Goal: Register for event/course

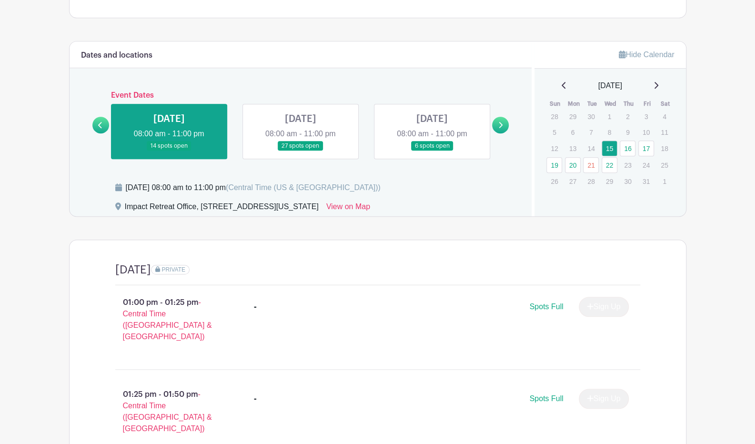
scroll to position [378, 0]
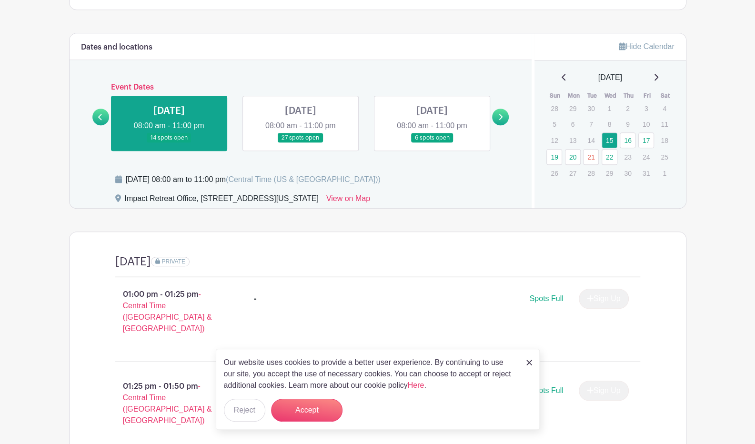
click at [503, 114] on div "Event Dates [DATE] 08:00 am - 11:00 pm 14 spots open [DATE] 08:00 am - 11:00 pm…" at bounding box center [300, 117] width 417 height 68
click at [497, 109] on link at bounding box center [500, 117] width 17 height 17
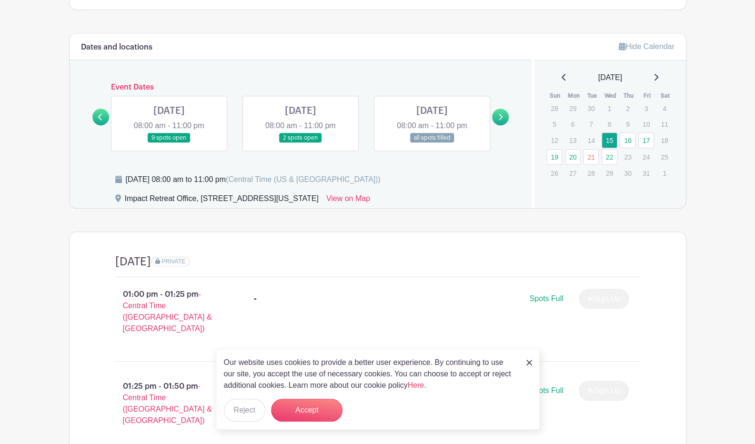
click at [169, 143] on link at bounding box center [169, 143] width 0 height 0
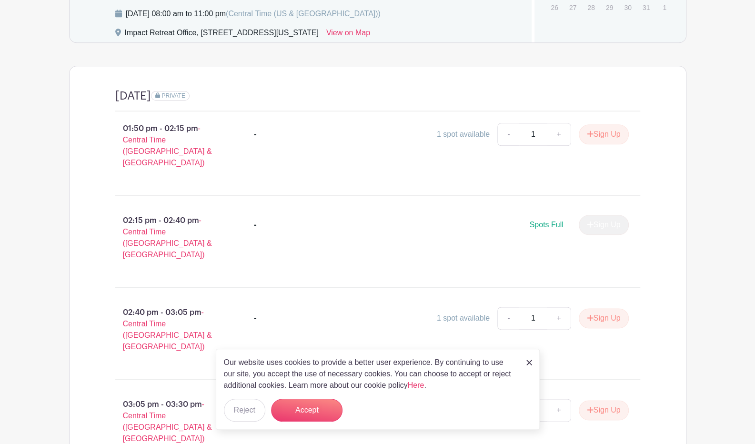
scroll to position [543, 0]
click at [611, 125] on button "Sign Up" at bounding box center [604, 135] width 50 height 20
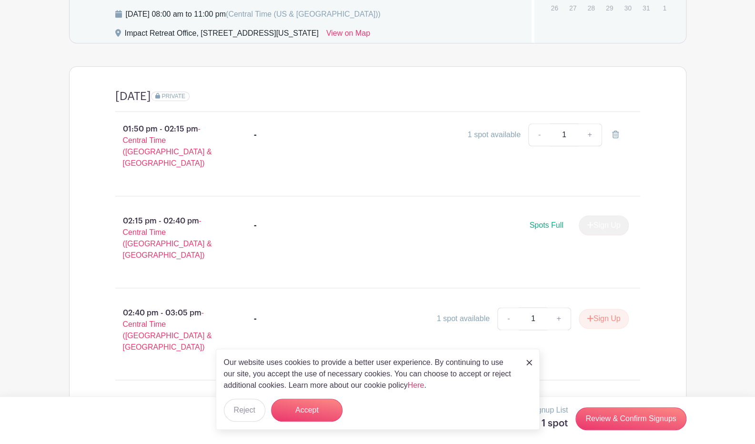
click at [526, 363] on div "Our website uses cookies to provide a better user experience. By continuing to …" at bounding box center [378, 389] width 324 height 81
click at [529, 366] on link at bounding box center [529, 361] width 6 height 11
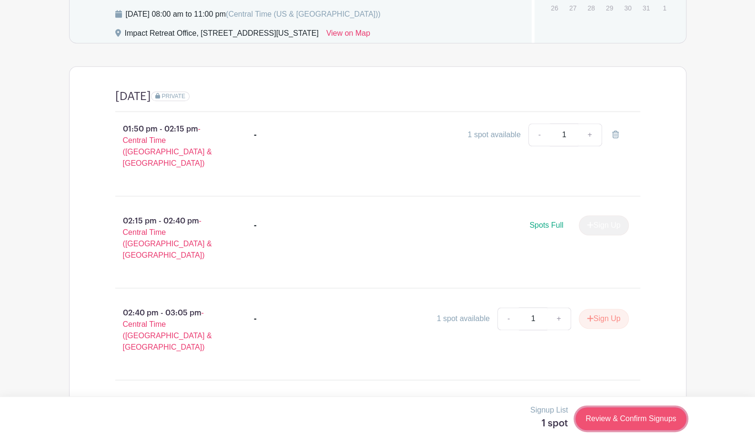
click at [582, 410] on link "Review & Confirm Signups" at bounding box center [630, 418] width 110 height 23
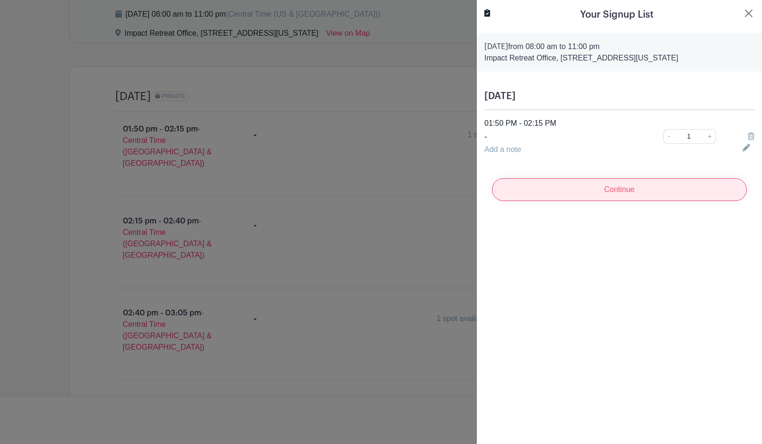
click at [594, 194] on input "Continue" at bounding box center [619, 189] width 255 height 23
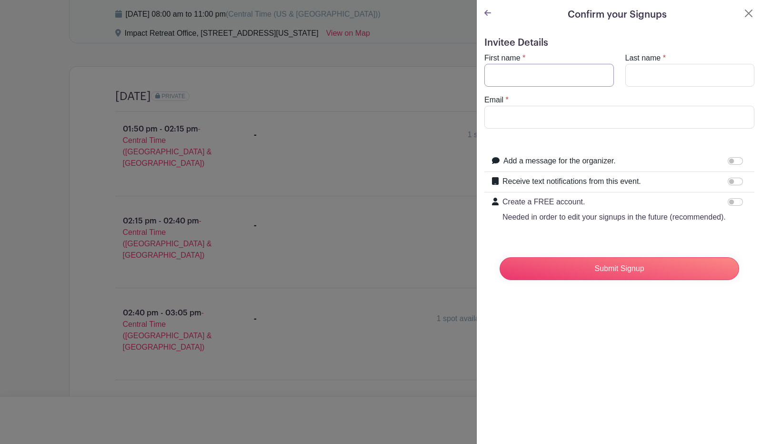
click at [523, 76] on input "First name" at bounding box center [549, 75] width 130 height 23
type input "Cade"
type input "[PERSON_NAME]"
type input "[EMAIL_ADDRESS][DOMAIN_NAME]"
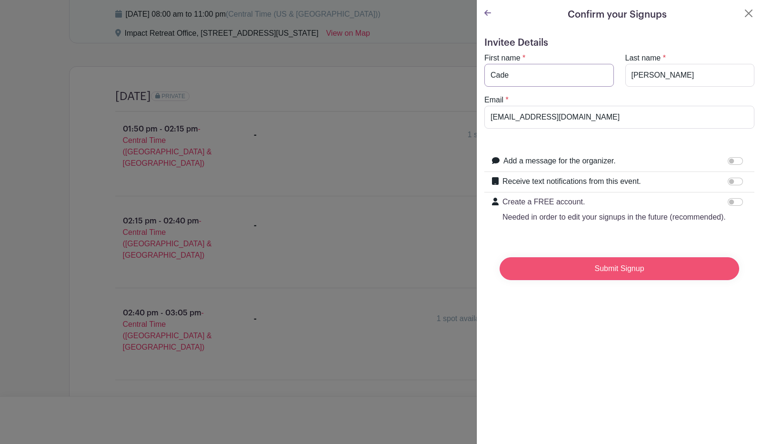
type input "Cade"
click at [648, 269] on input "Submit Signup" at bounding box center [620, 268] width 240 height 23
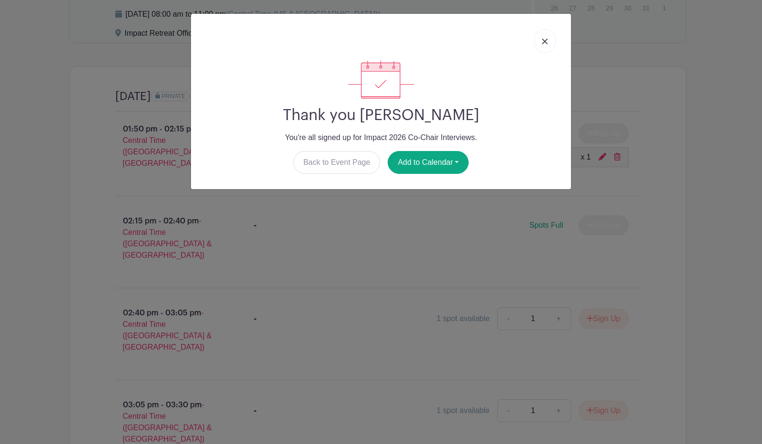
click at [549, 43] on link at bounding box center [545, 41] width 22 height 24
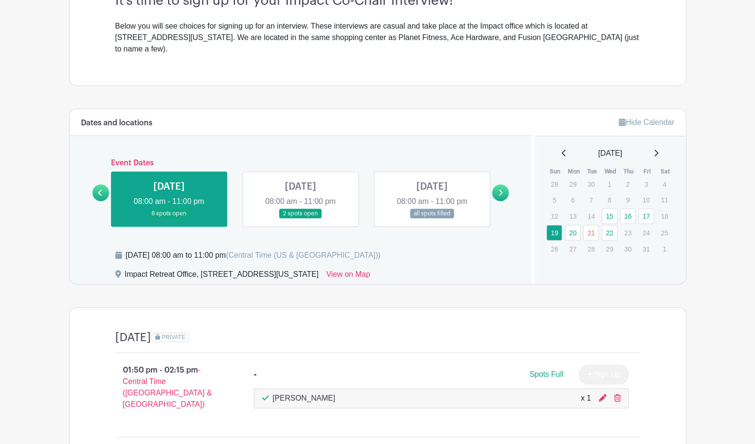
scroll to position [303, 0]
click at [432, 218] on link at bounding box center [432, 218] width 0 height 0
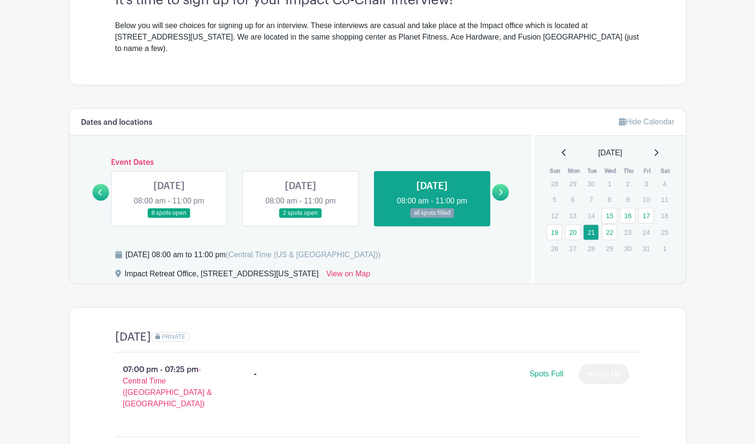
click at [301, 218] on link at bounding box center [301, 218] width 0 height 0
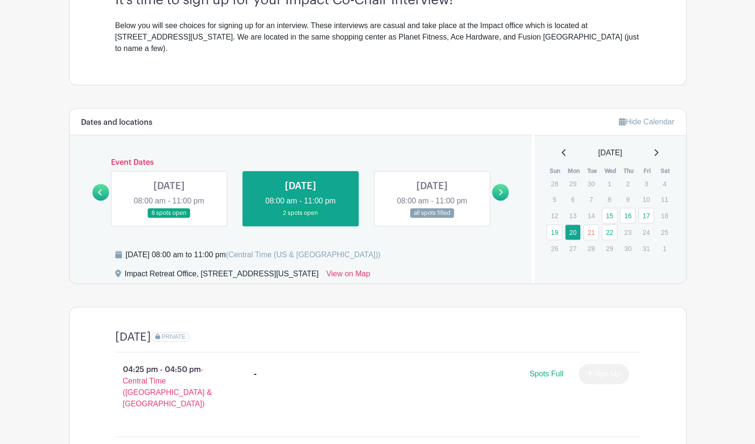
click at [495, 184] on link at bounding box center [500, 192] width 17 height 17
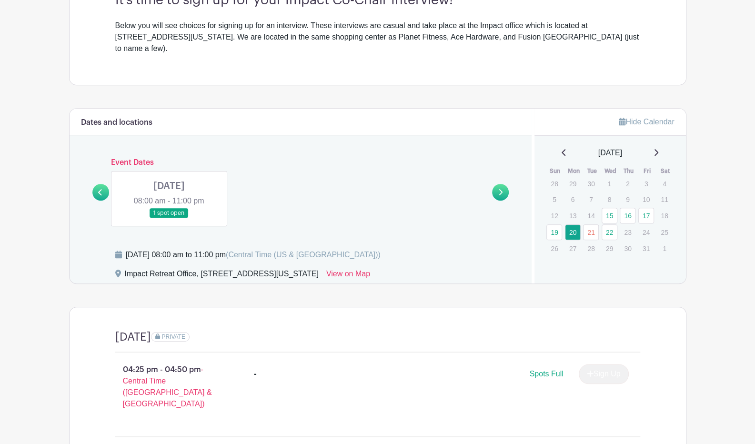
click at [169, 218] on link at bounding box center [169, 218] width 0 height 0
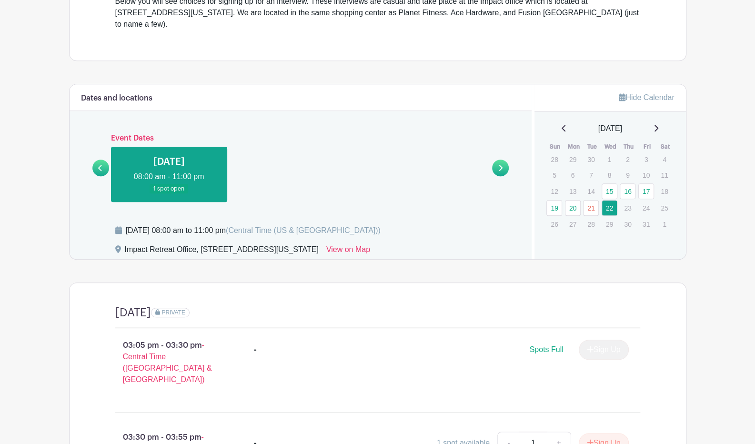
scroll to position [327, 0]
click at [100, 165] on icon at bounding box center [100, 168] width 4 height 7
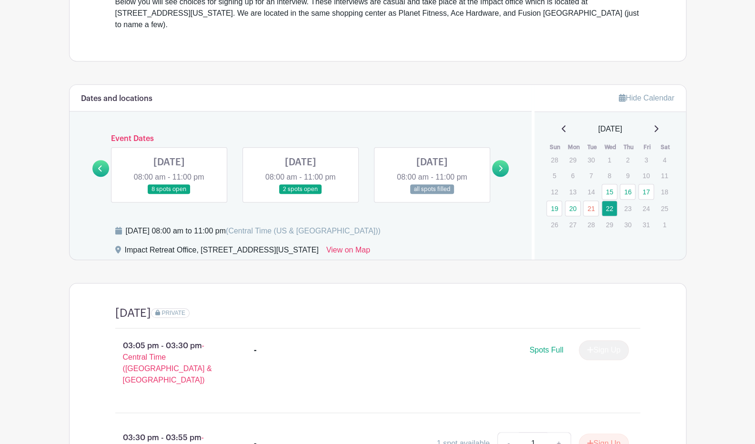
click at [169, 194] on link at bounding box center [169, 194] width 0 height 0
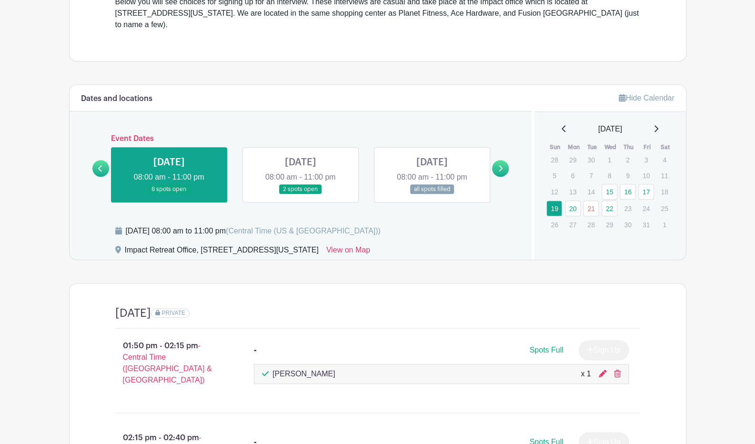
click at [100, 165] on icon at bounding box center [100, 168] width 4 height 6
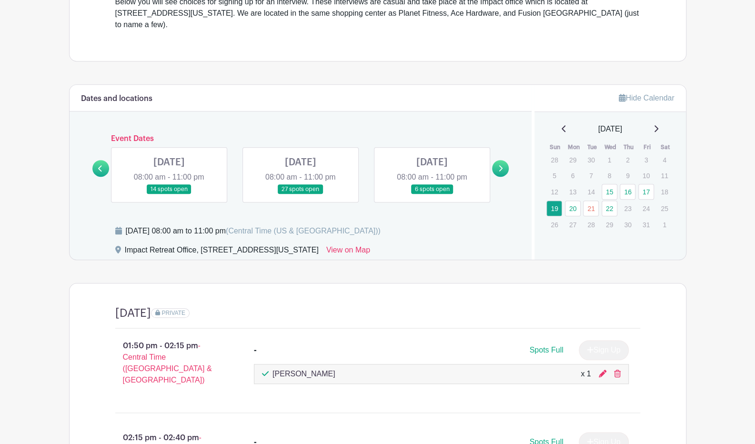
click at [301, 194] on link at bounding box center [301, 194] width 0 height 0
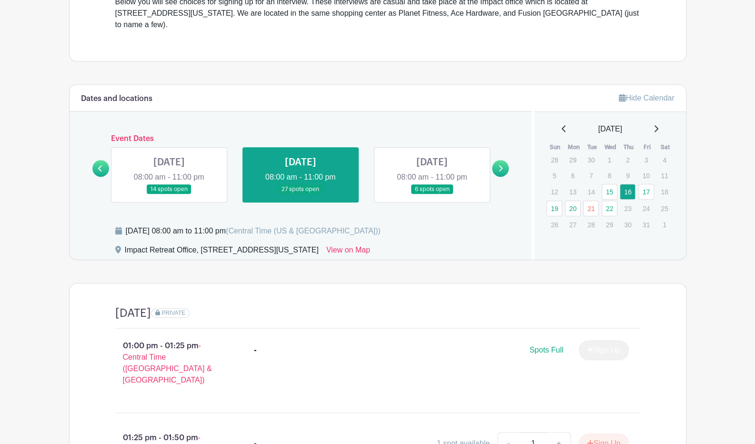
click at [169, 194] on link at bounding box center [169, 194] width 0 height 0
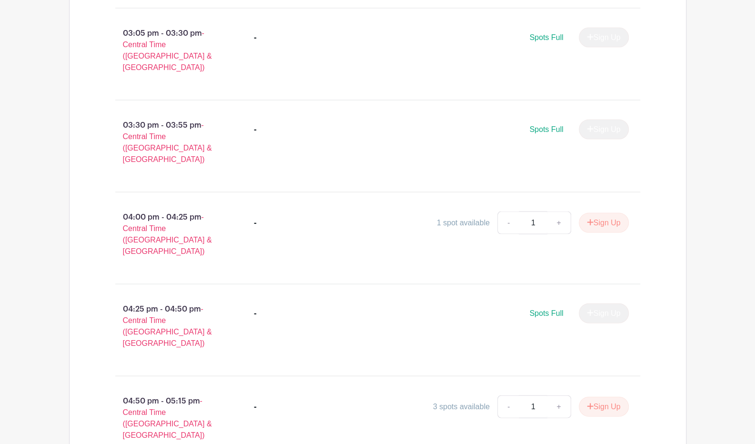
scroll to position [1100, 0]
click at [615, 395] on button "Sign Up" at bounding box center [604, 405] width 50 height 20
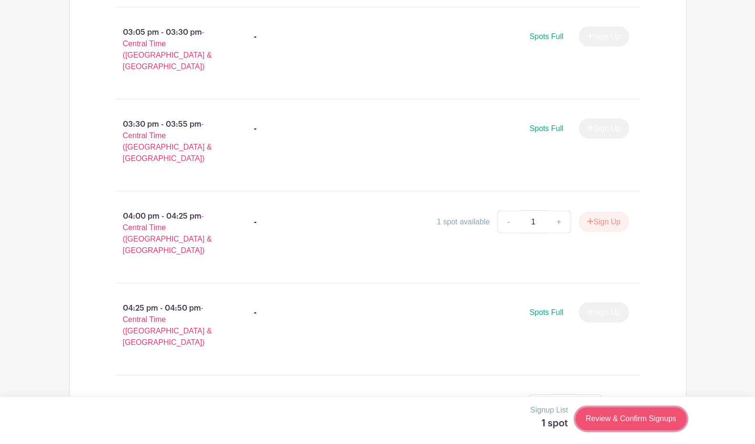
click at [633, 421] on link "Review & Confirm Signups" at bounding box center [630, 418] width 110 height 23
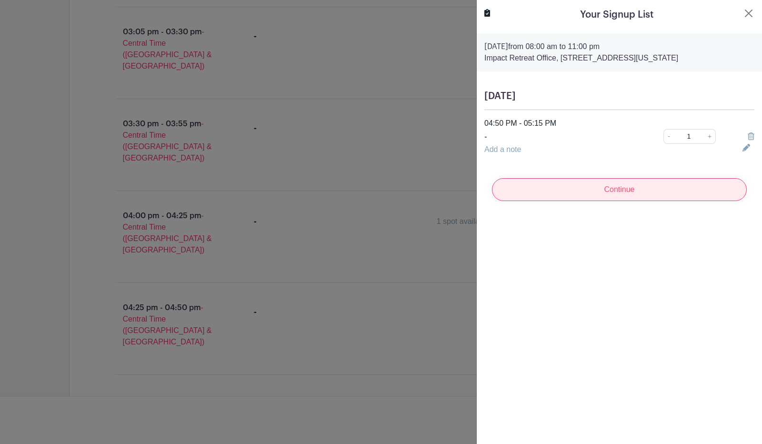
click at [601, 193] on input "Continue" at bounding box center [619, 189] width 255 height 23
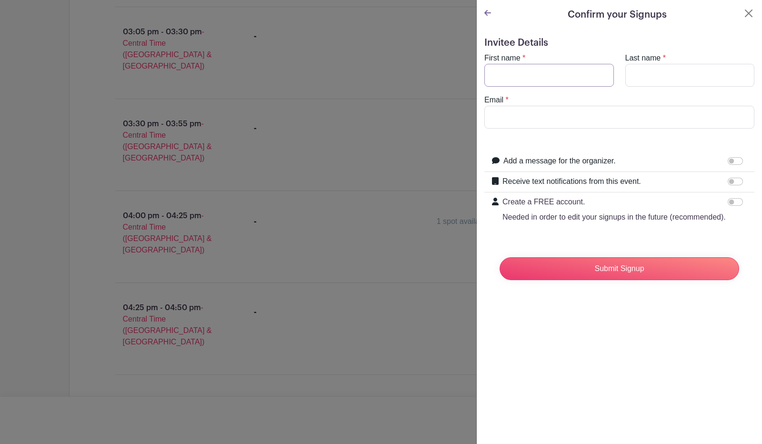
click at [531, 76] on input "First name" at bounding box center [549, 75] width 130 height 23
type input "Cade"
type input "[PERSON_NAME]"
type input "[EMAIL_ADDRESS][DOMAIN_NAME]"
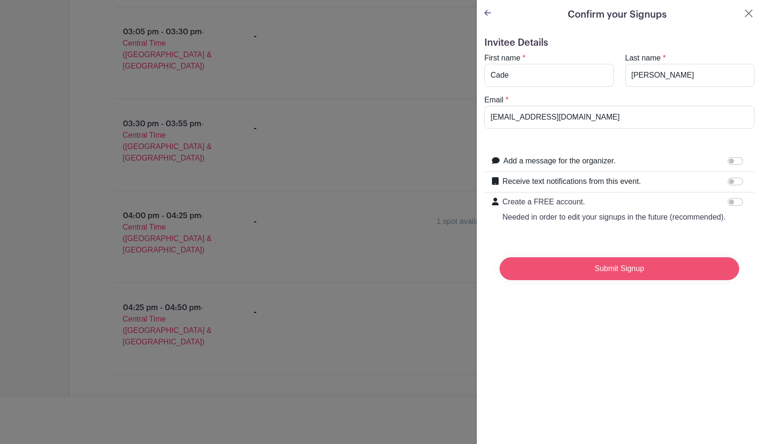
click at [568, 277] on input "Submit Signup" at bounding box center [620, 268] width 240 height 23
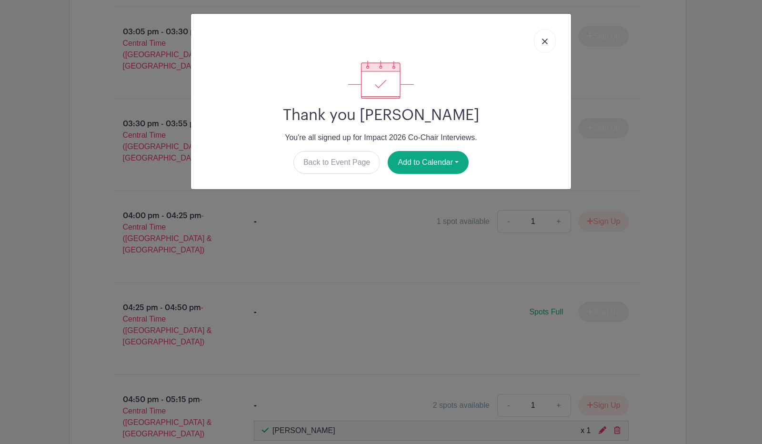
click at [547, 43] on img at bounding box center [545, 42] width 6 height 6
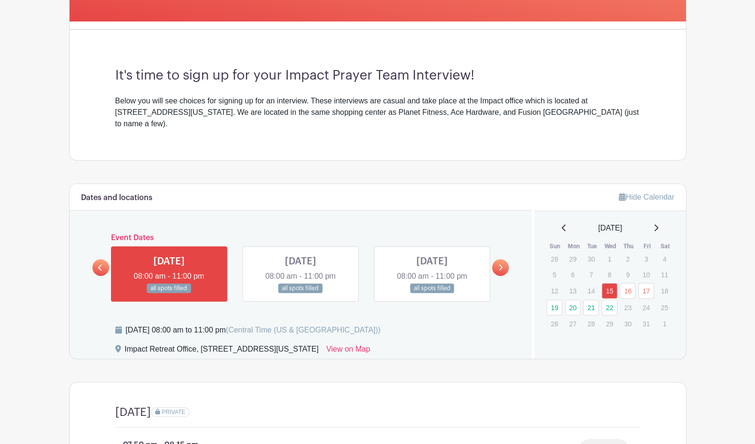
scroll to position [229, 0]
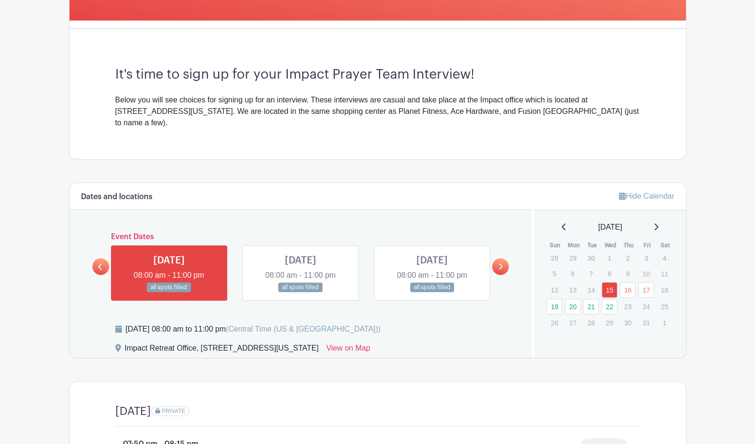
click at [501, 263] on icon at bounding box center [501, 266] width 4 height 6
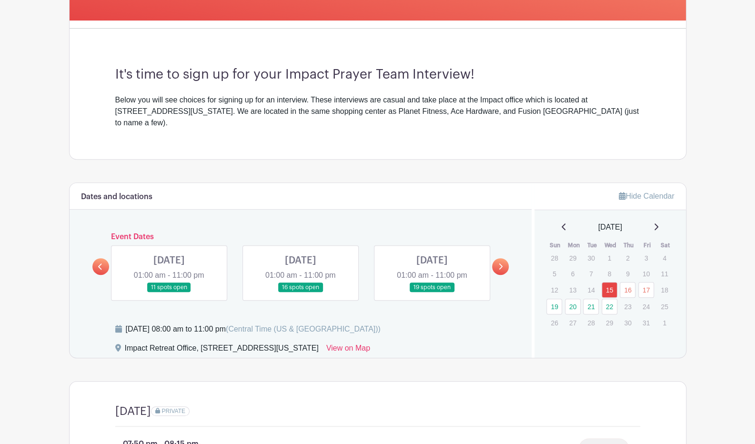
click at [169, 292] on link at bounding box center [169, 292] width 0 height 0
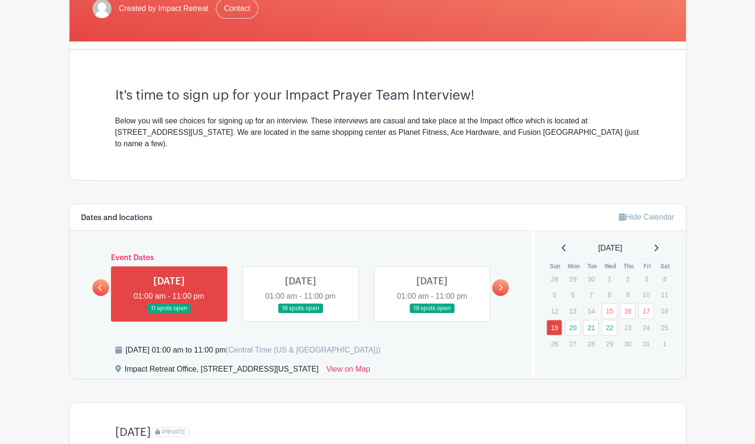
scroll to position [127, 0]
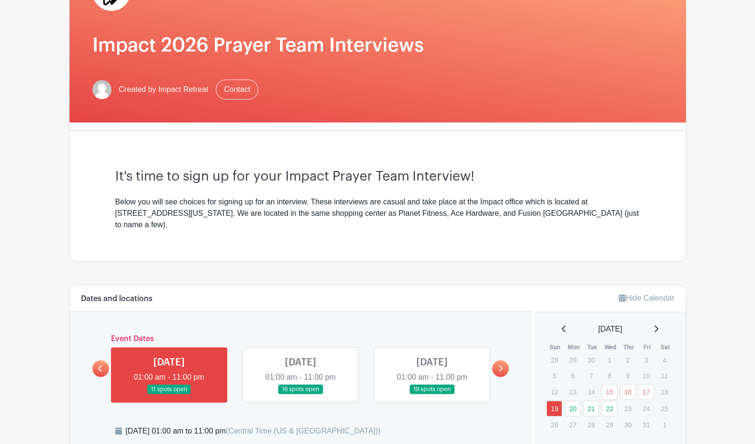
click at [301, 394] on link at bounding box center [301, 394] width 0 height 0
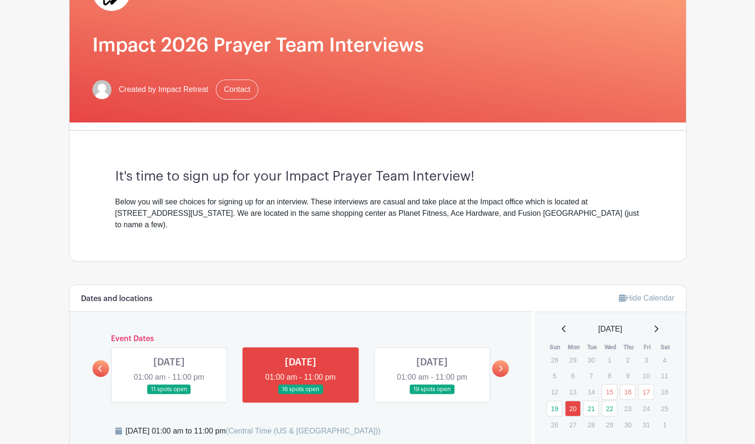
click at [432, 394] on link at bounding box center [432, 394] width 0 height 0
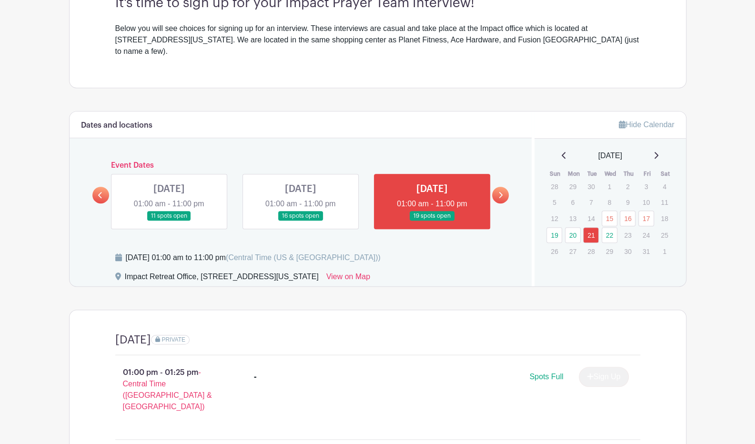
scroll to position [304, 0]
